Goal: Task Accomplishment & Management: Use online tool/utility

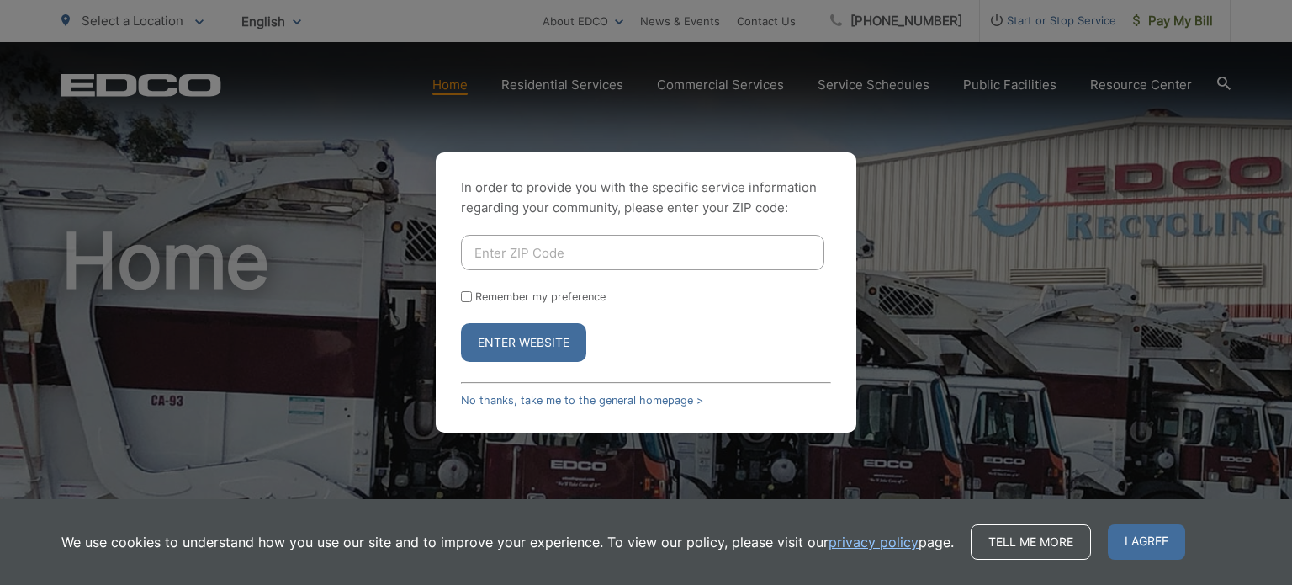
click at [1040, 423] on div "In order to provide you with the specific service information regarding your co…" at bounding box center [646, 292] width 1292 height 585
click at [1216, 251] on div "In order to provide you with the specific service information regarding your co…" at bounding box center [646, 292] width 1292 height 585
click at [532, 345] on button "Enter Website" at bounding box center [523, 342] width 125 height 39
click at [526, 397] on link "No thanks, take me to the general homepage >" at bounding box center [582, 400] width 242 height 13
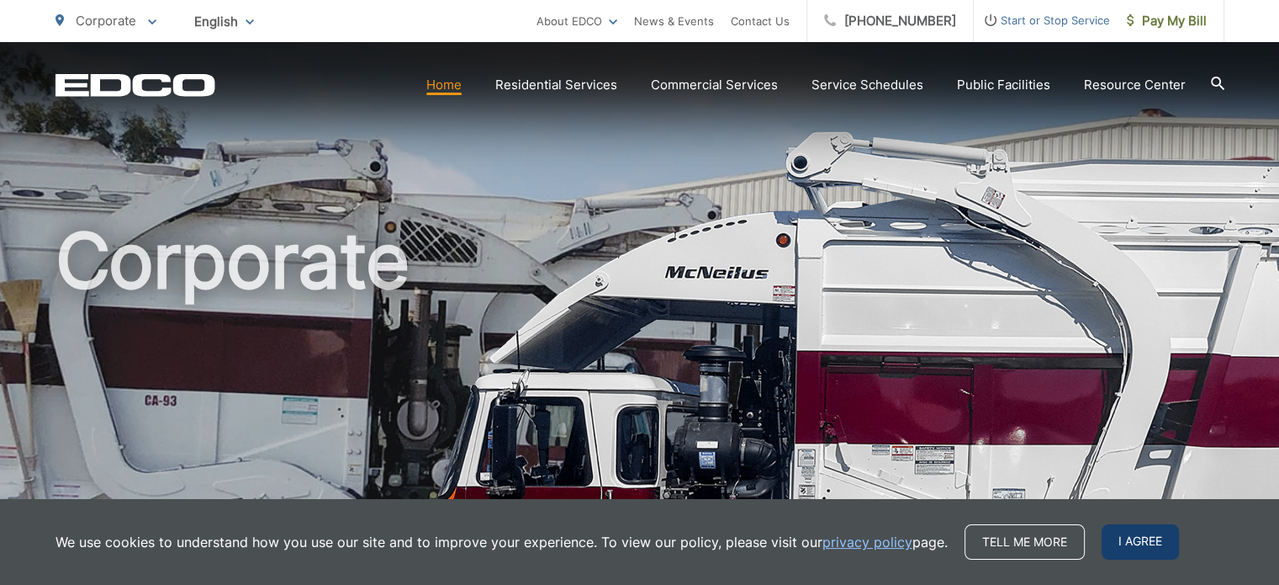
click at [1143, 557] on span "I agree" at bounding box center [1140, 541] width 77 height 35
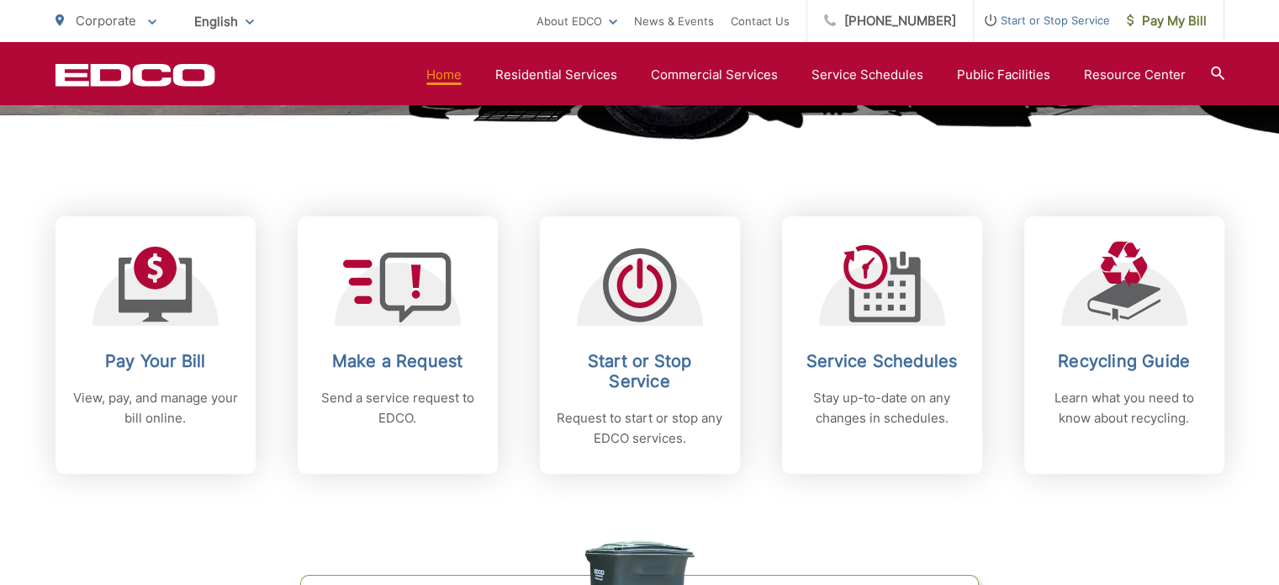
scroll to position [626, 0]
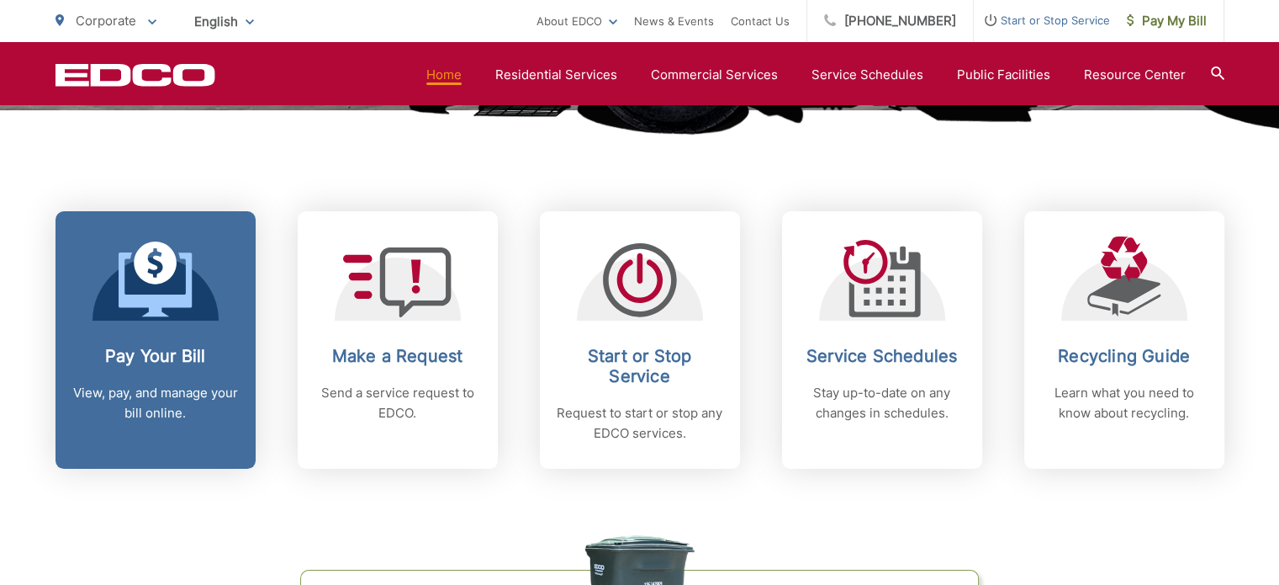
click at [162, 352] on h2 "Pay Your Bill" at bounding box center [155, 356] width 167 height 20
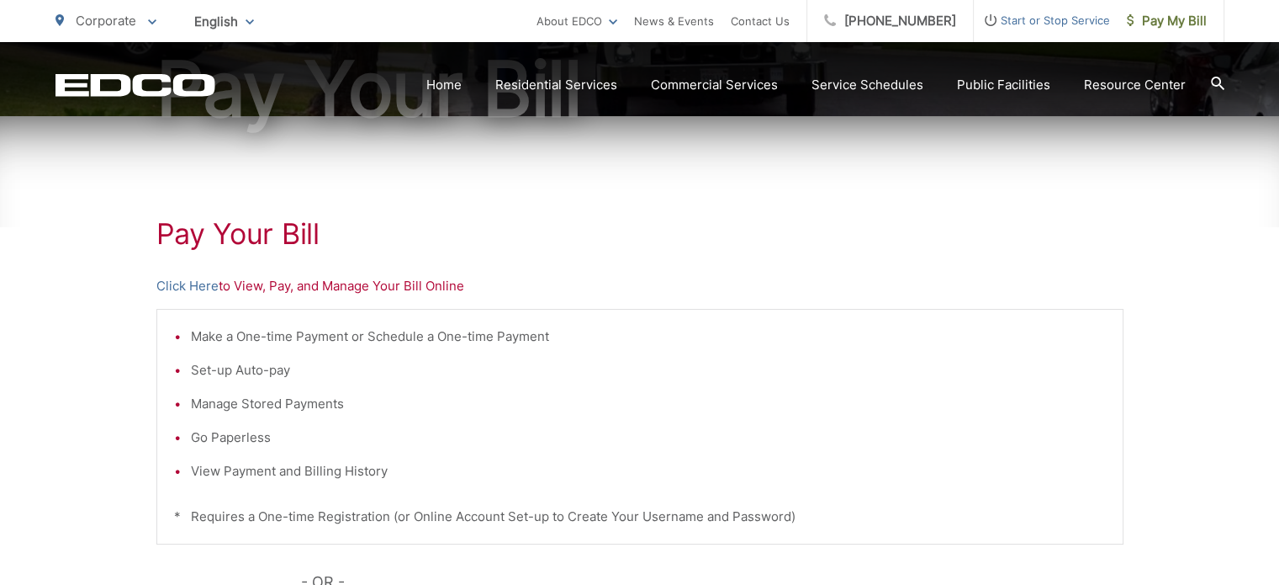
scroll to position [221, 0]
click at [209, 285] on link "Click Here" at bounding box center [187, 285] width 62 height 20
